Goal: Find specific page/section: Find specific page/section

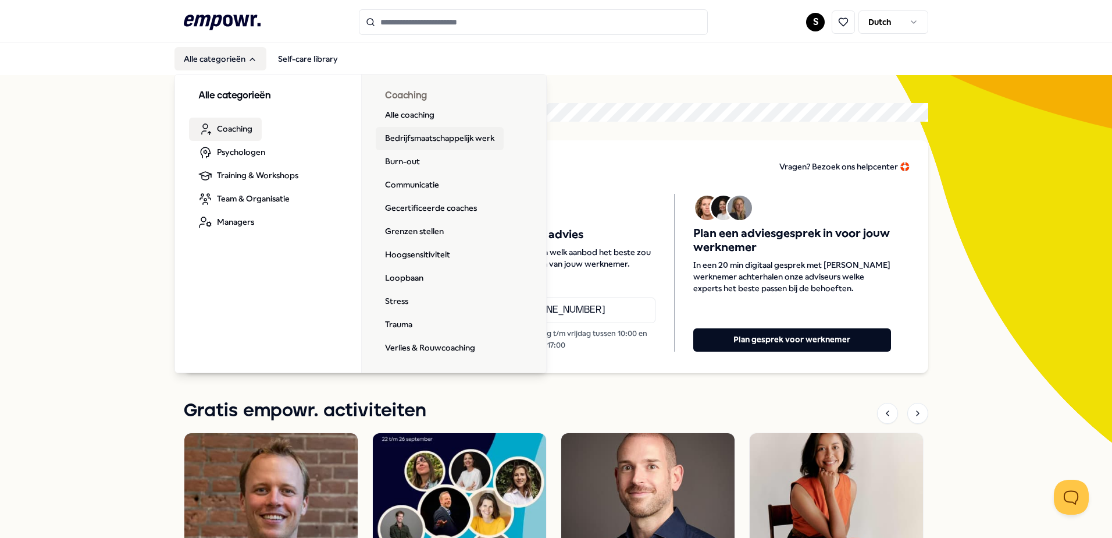
click at [439, 142] on link "Bedrijfsmaatschappelijk werk" at bounding box center [440, 138] width 128 height 23
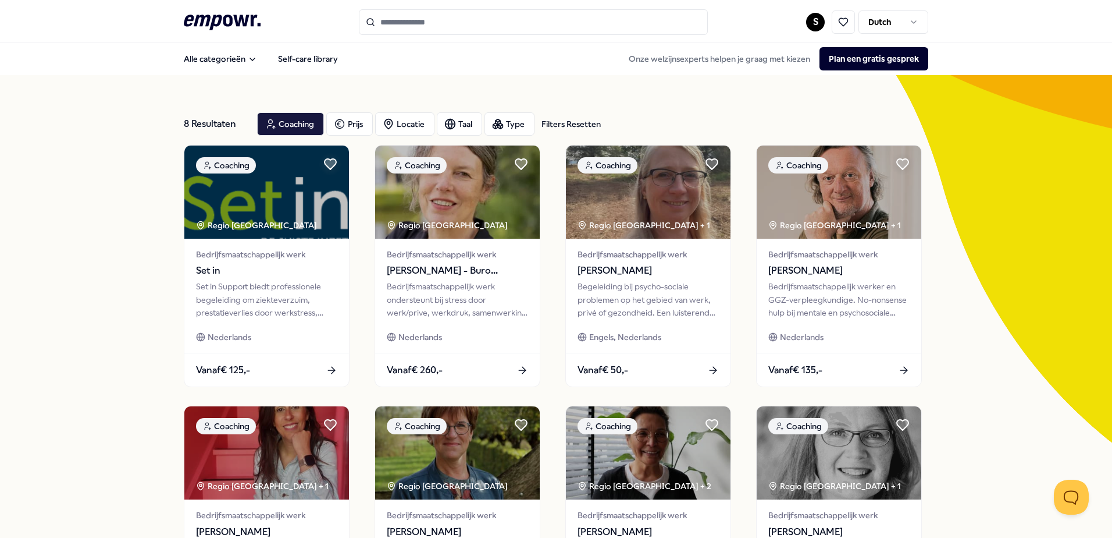
click at [591, 123] on div "Filters Resetten" at bounding box center [571, 124] width 59 height 13
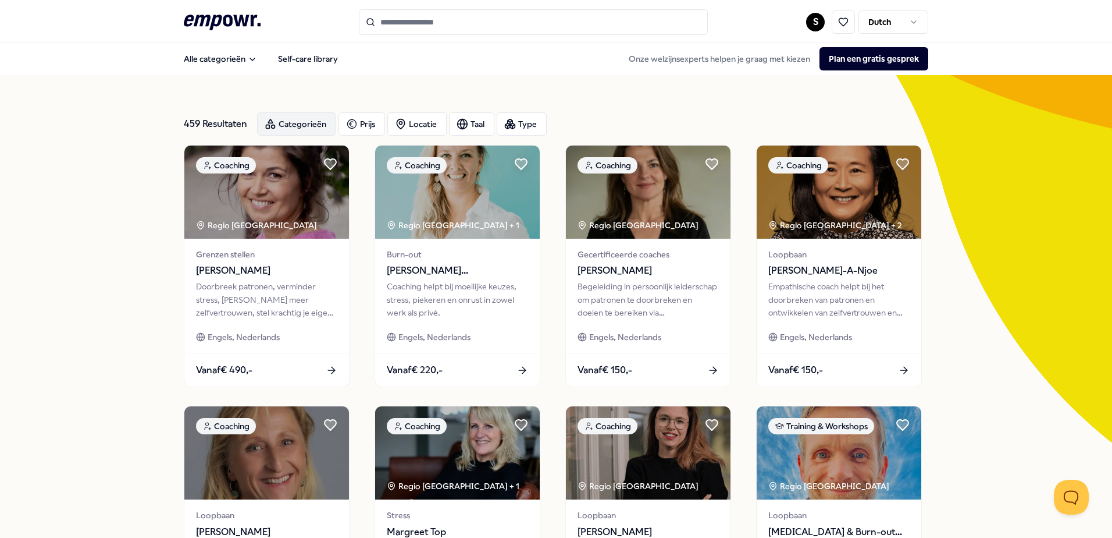
click at [279, 129] on div "Categorieën" at bounding box center [296, 123] width 79 height 23
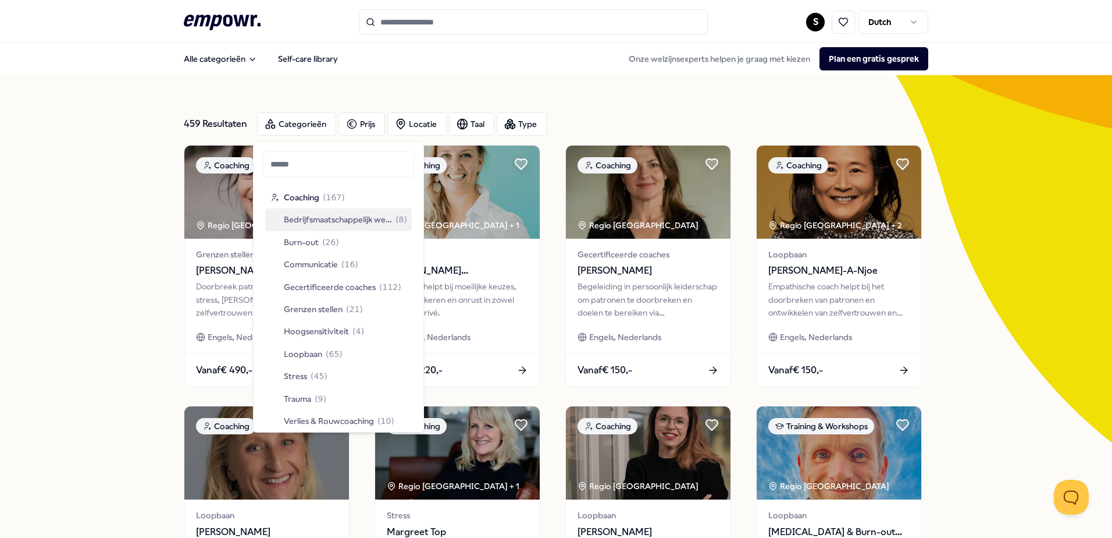
click at [319, 224] on span "Bedrijfsmaatschappelijk werk" at bounding box center [338, 219] width 108 height 13
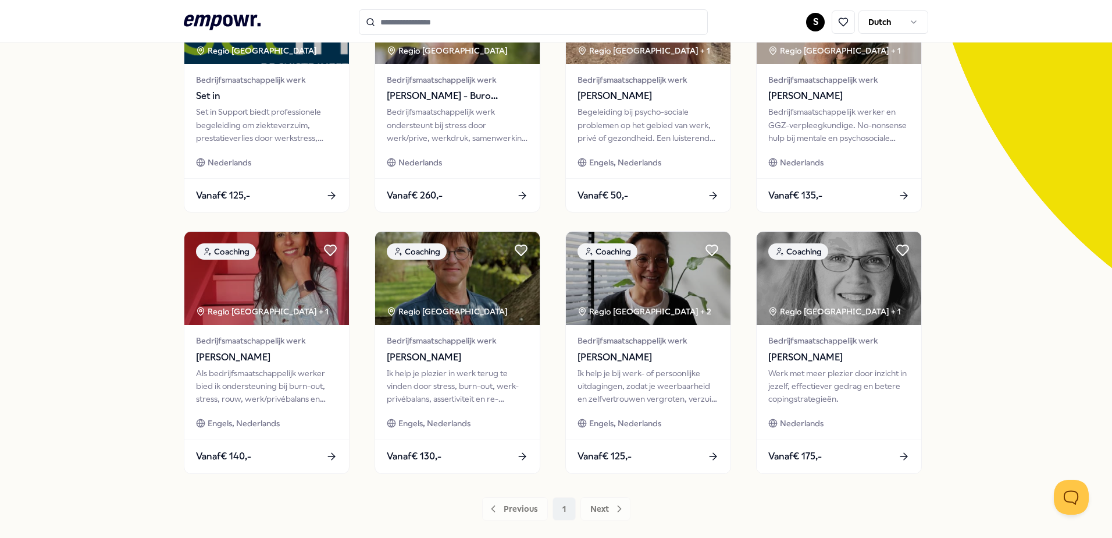
scroll to position [242, 0]
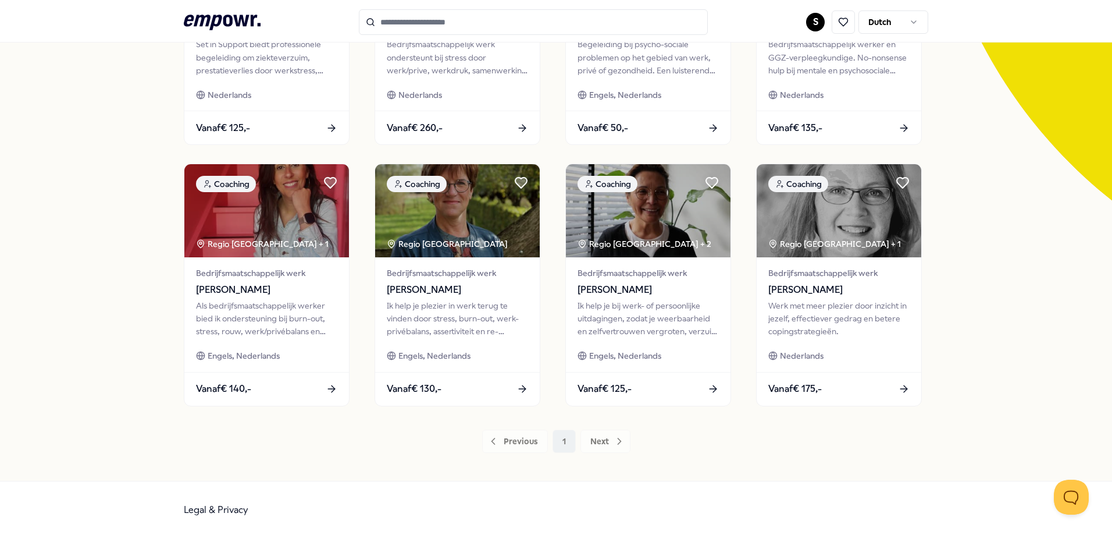
click at [591, 440] on div "Previous 1 Next" at bounding box center [556, 440] width 745 height 23
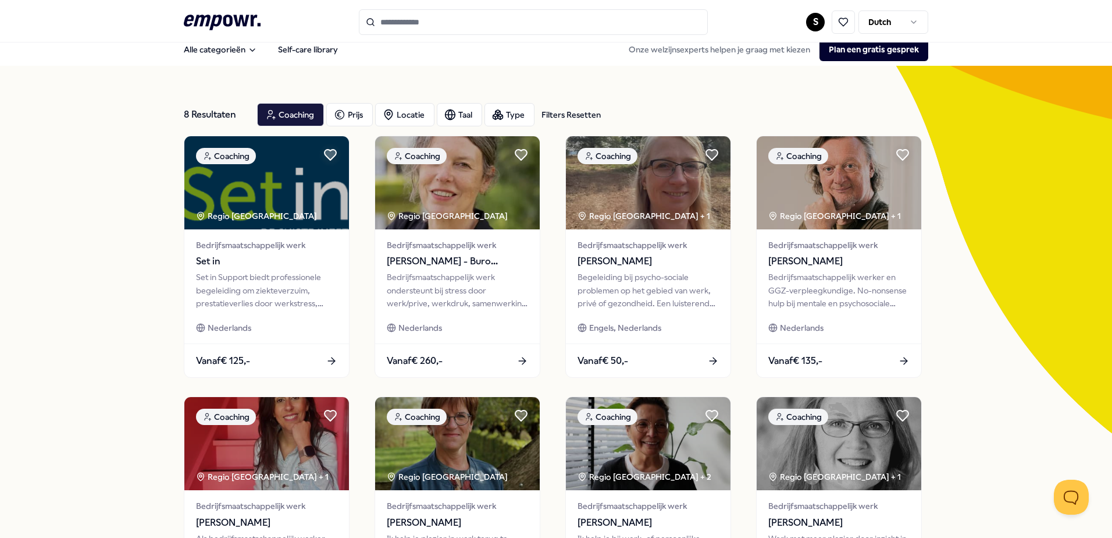
scroll to position [0, 0]
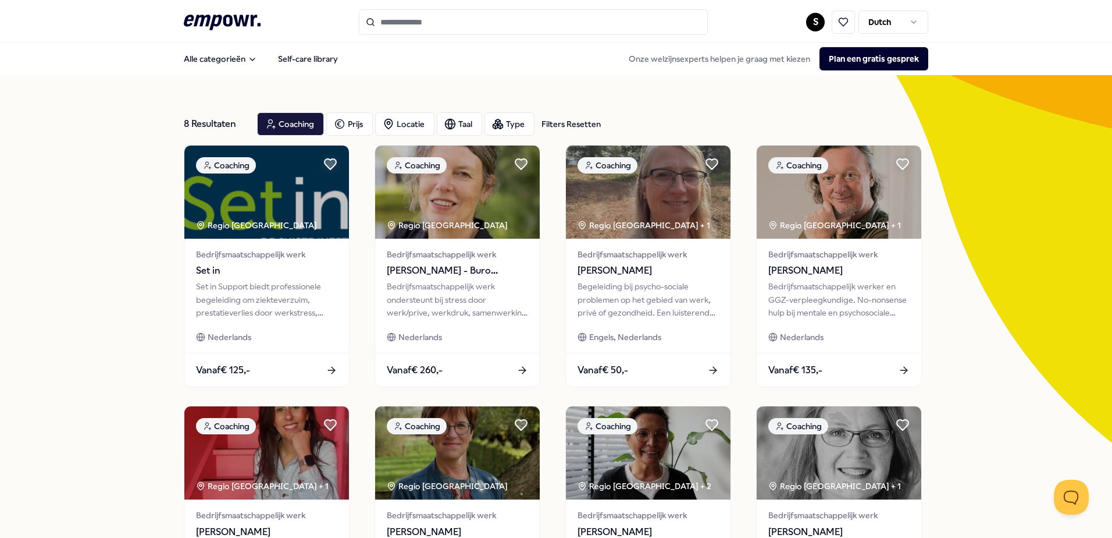
click at [232, 19] on icon at bounding box center [222, 22] width 77 height 15
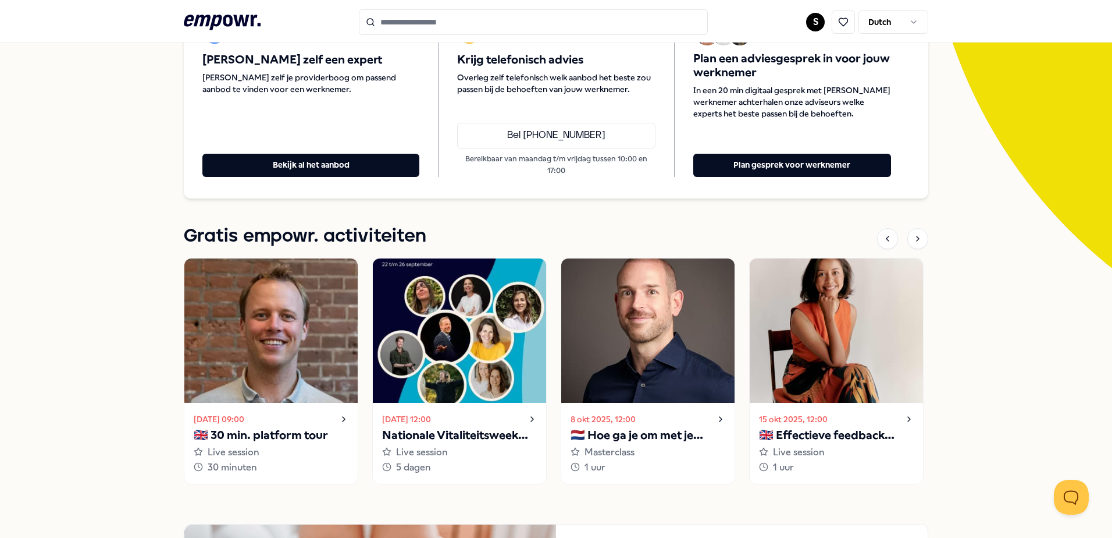
scroll to position [233, 0]
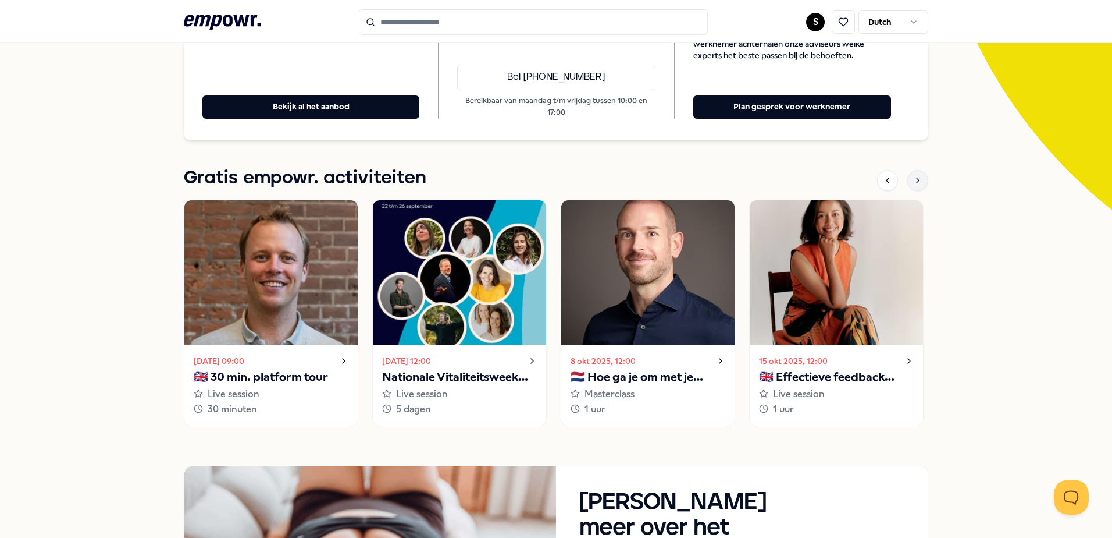
click at [913, 179] on icon at bounding box center [917, 180] width 9 height 9
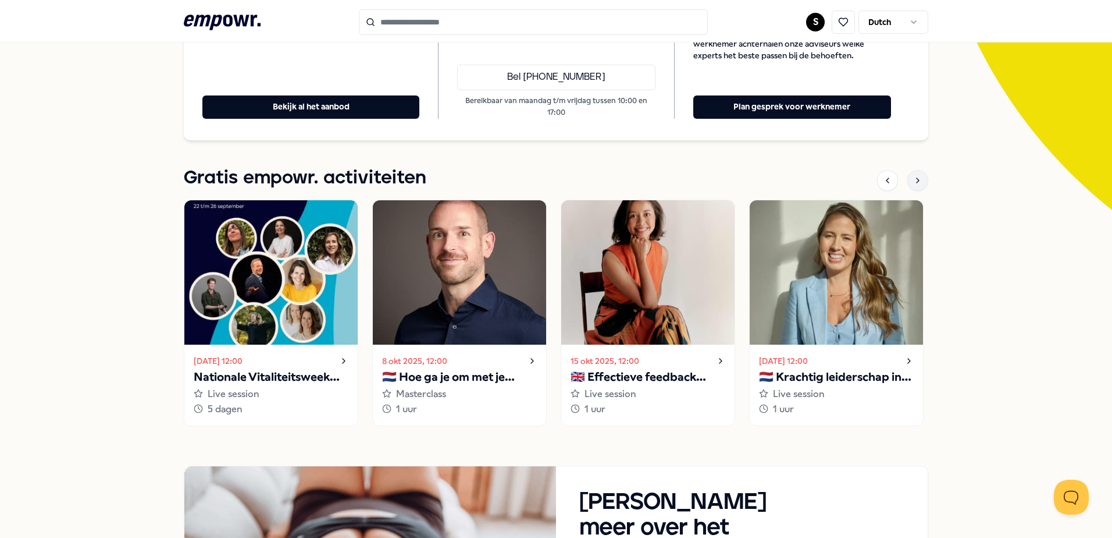
click at [913, 179] on icon at bounding box center [917, 180] width 9 height 9
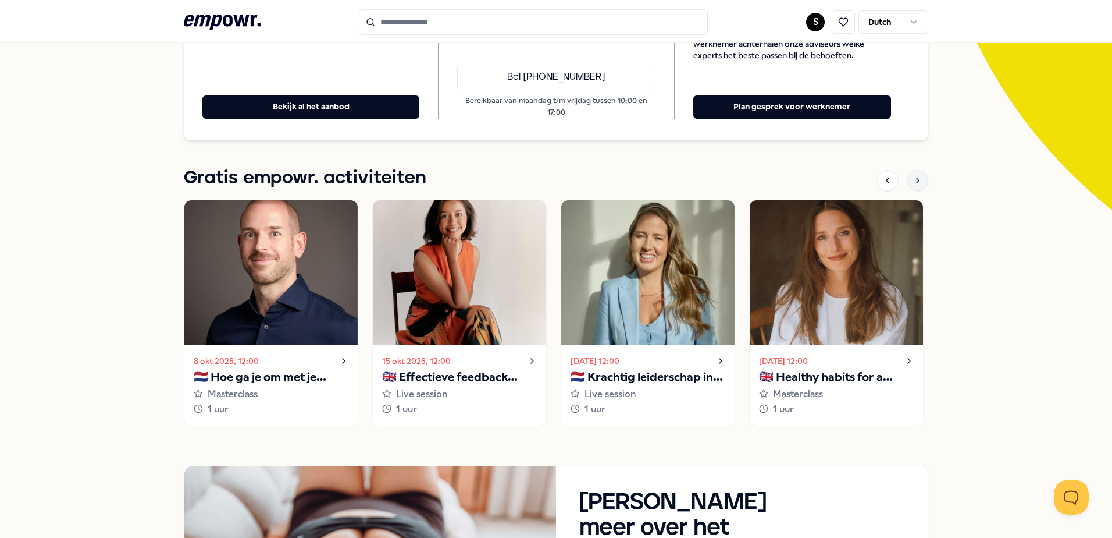
click at [913, 179] on icon at bounding box center [917, 180] width 9 height 9
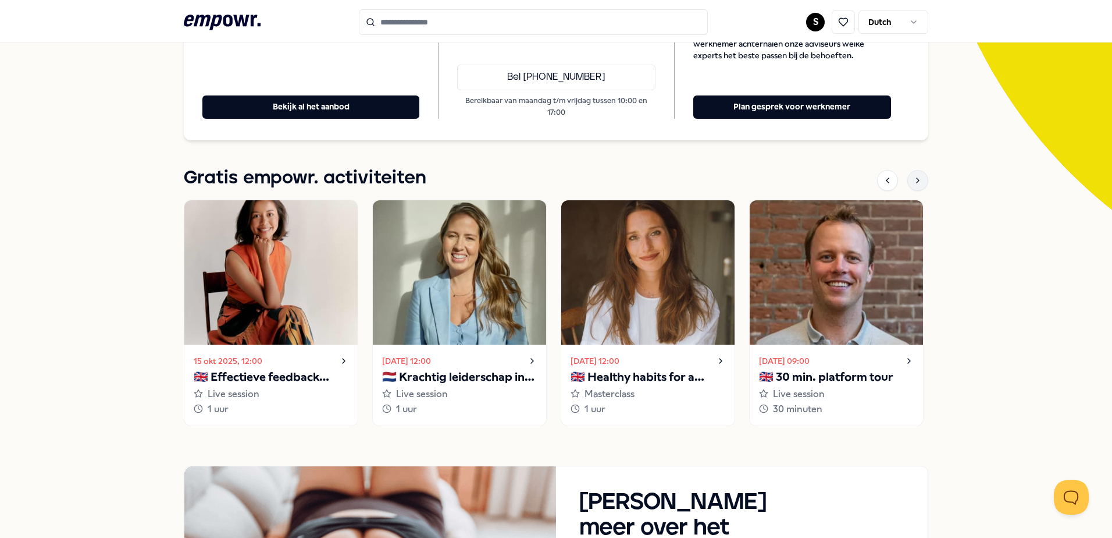
click at [913, 179] on icon at bounding box center [917, 180] width 9 height 9
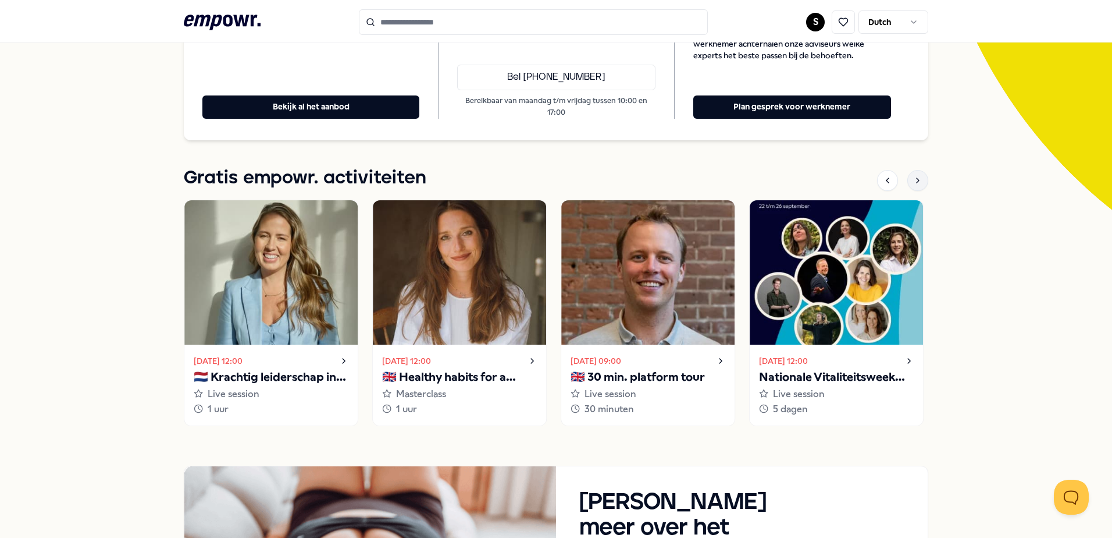
click at [913, 179] on icon at bounding box center [917, 180] width 9 height 9
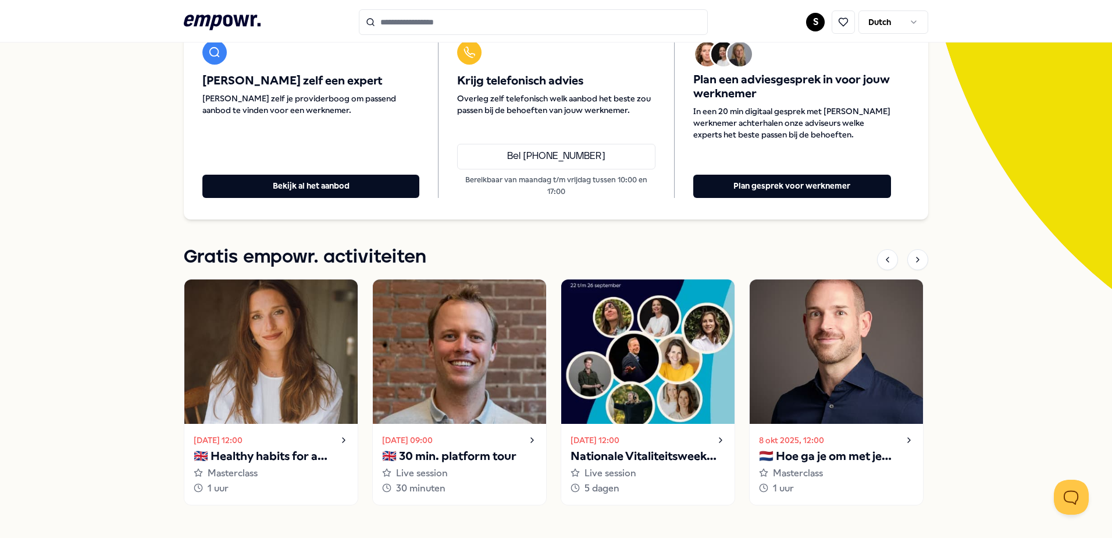
scroll to position [0, 0]
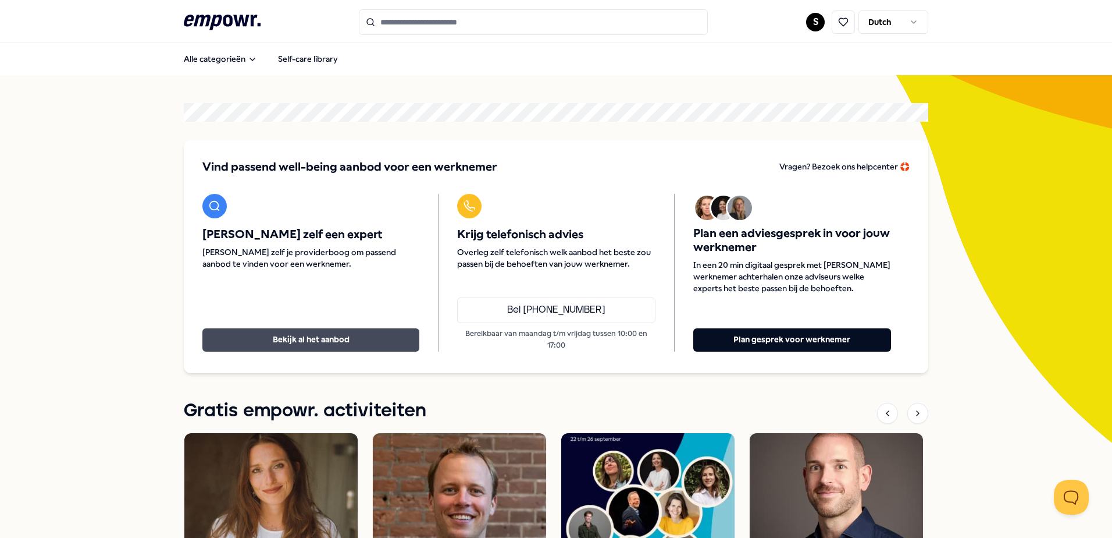
click at [282, 338] on button "Bekijk al het aanbod" at bounding box center [310, 339] width 217 height 23
